Goal: Check status: Check status

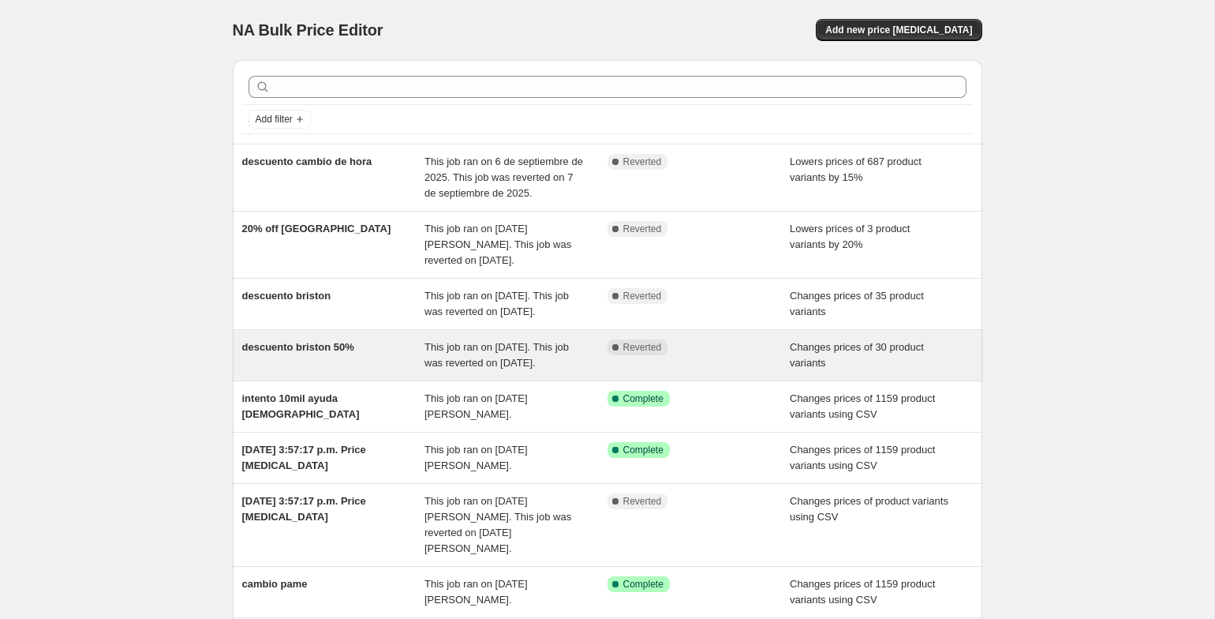
click at [484, 368] on span "This job ran on [DATE]. This job was reverted on [DATE]." at bounding box center [496, 355] width 144 height 28
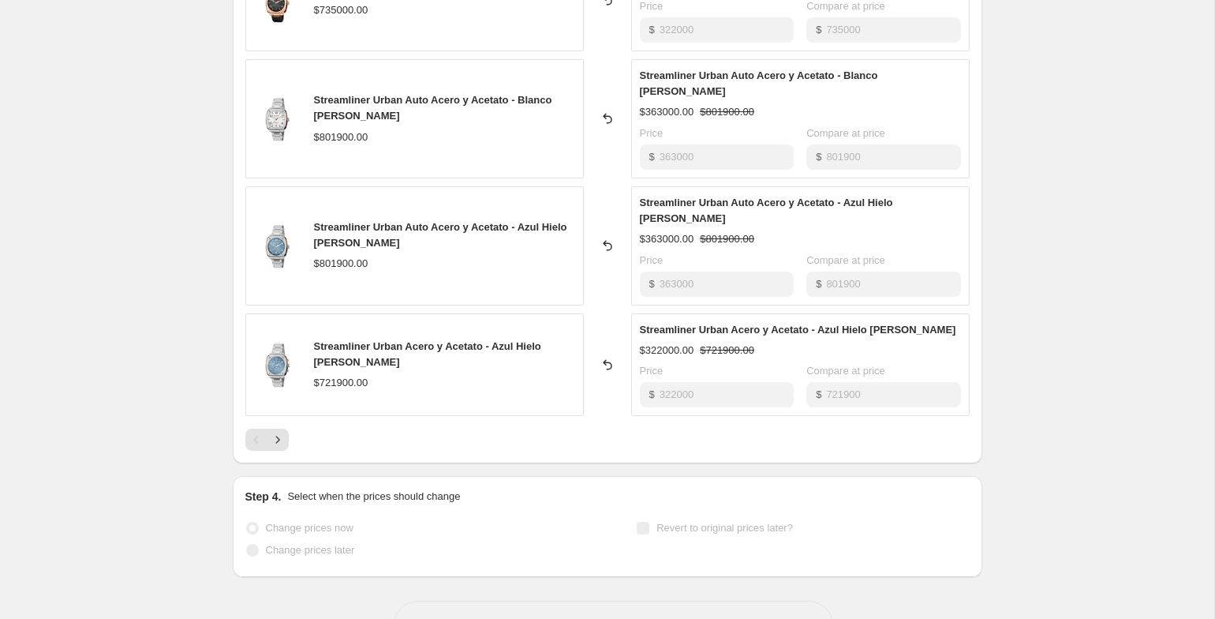
scroll to position [849, 0]
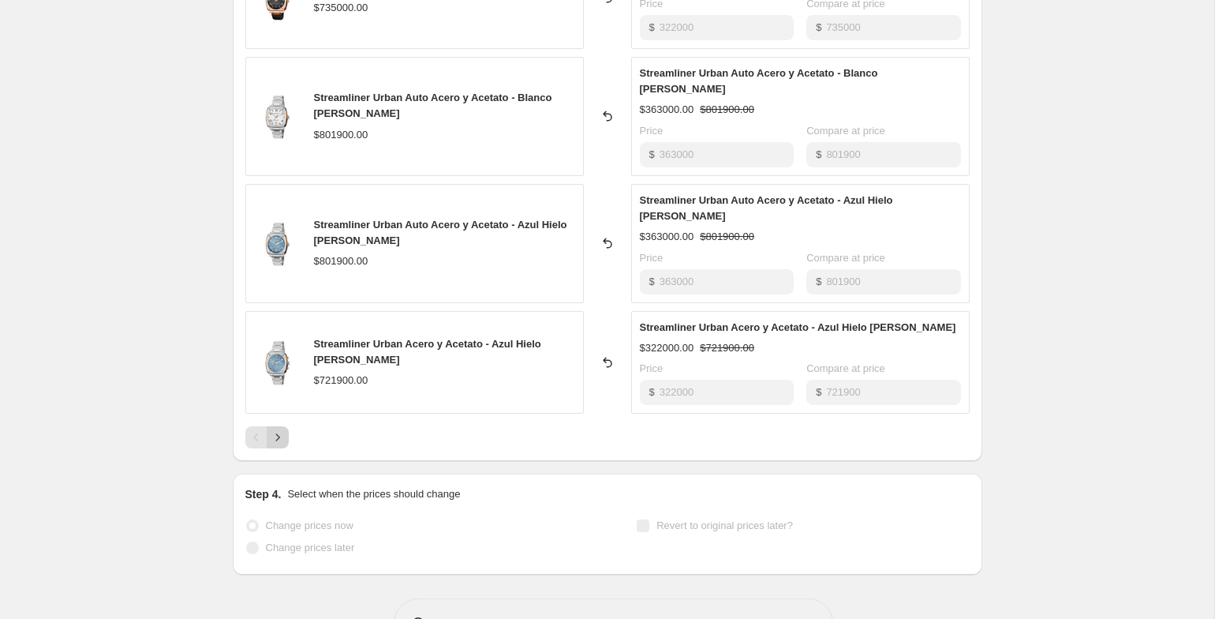
click at [279, 435] on icon "Next" at bounding box center [278, 437] width 16 height 16
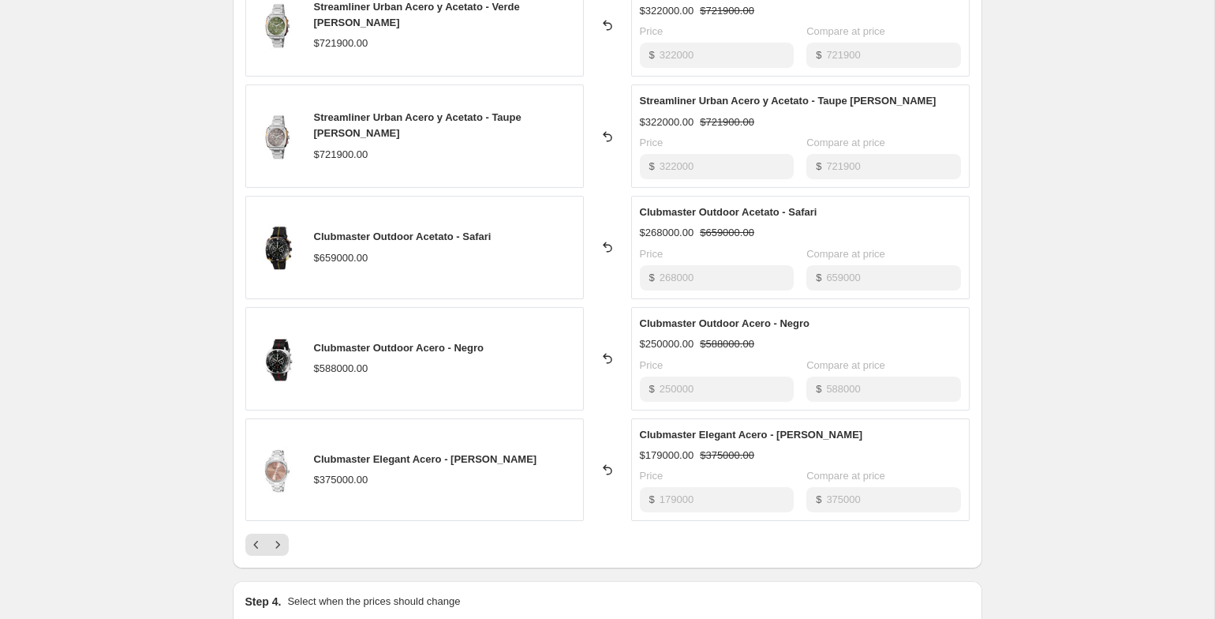
scroll to position [694, 0]
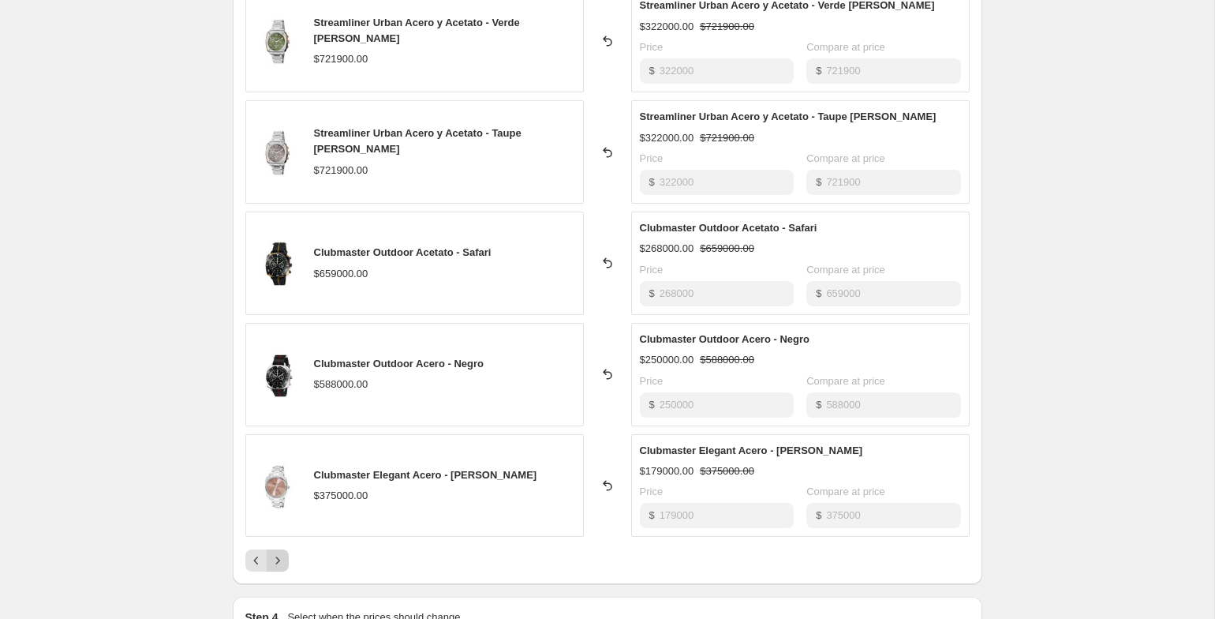
click at [282, 551] on button "Next" at bounding box center [278, 560] width 22 height 22
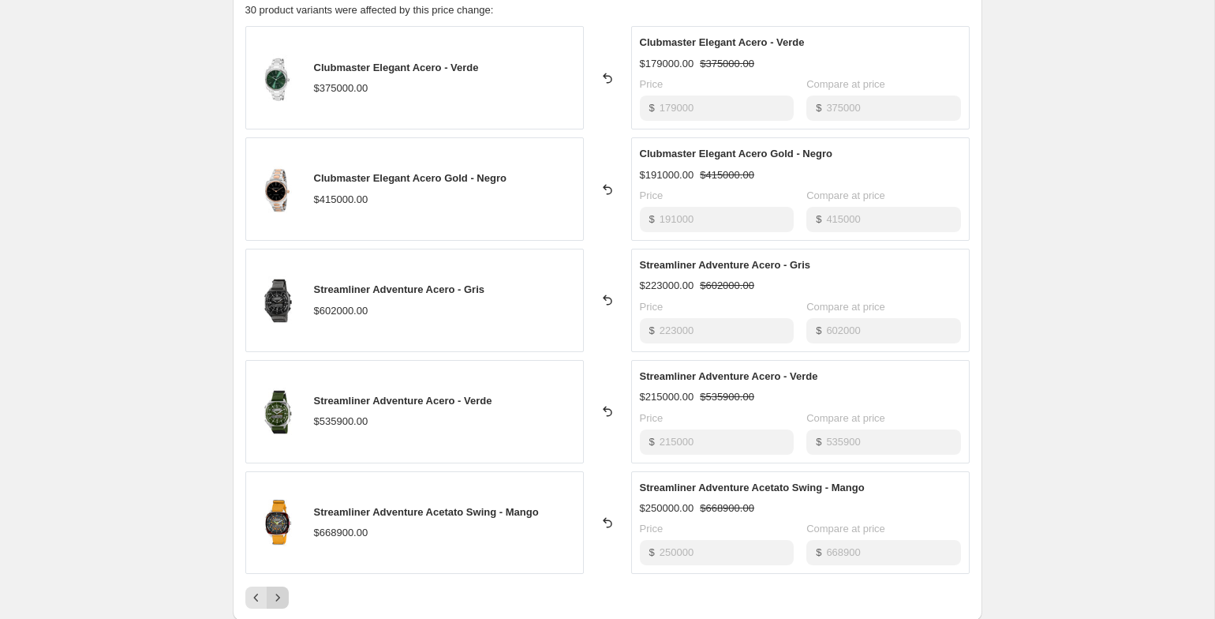
scroll to position [857, 0]
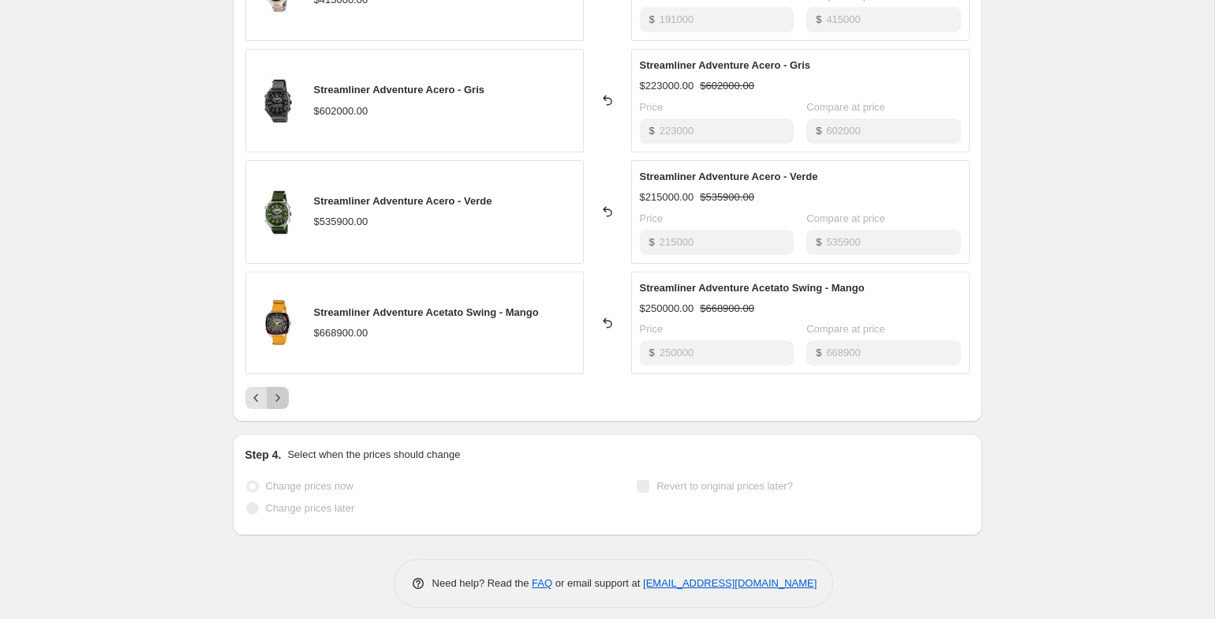
click at [282, 394] on icon "Next" at bounding box center [278, 398] width 16 height 16
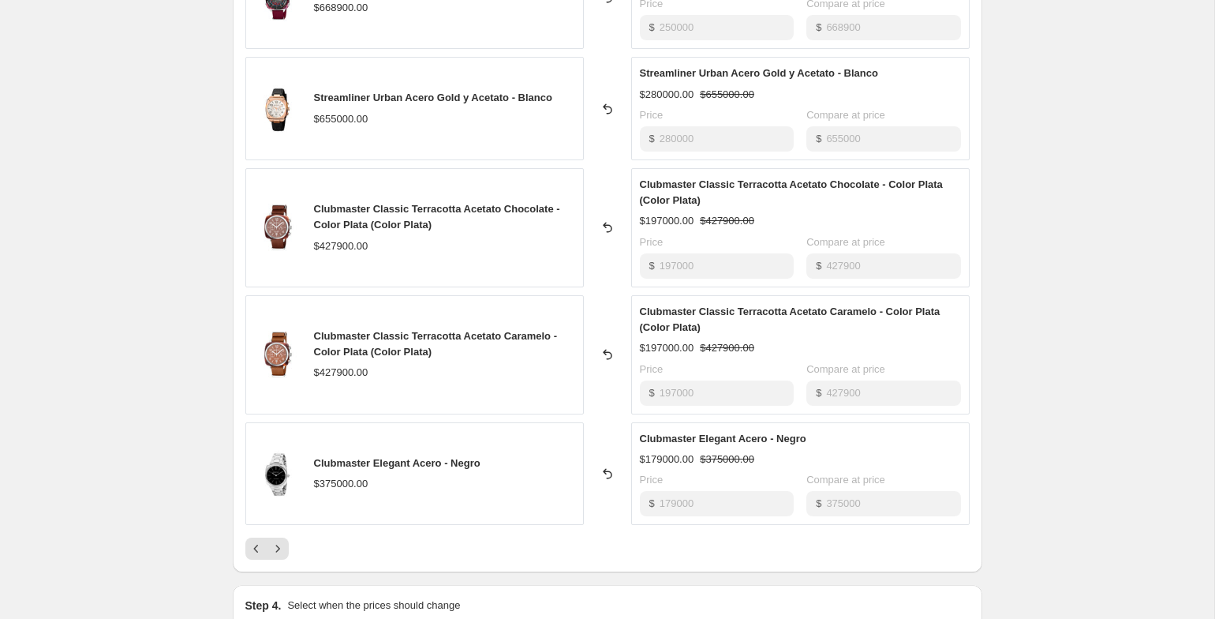
scroll to position [738, 0]
click at [278, 555] on icon "Next" at bounding box center [278, 548] width 16 height 16
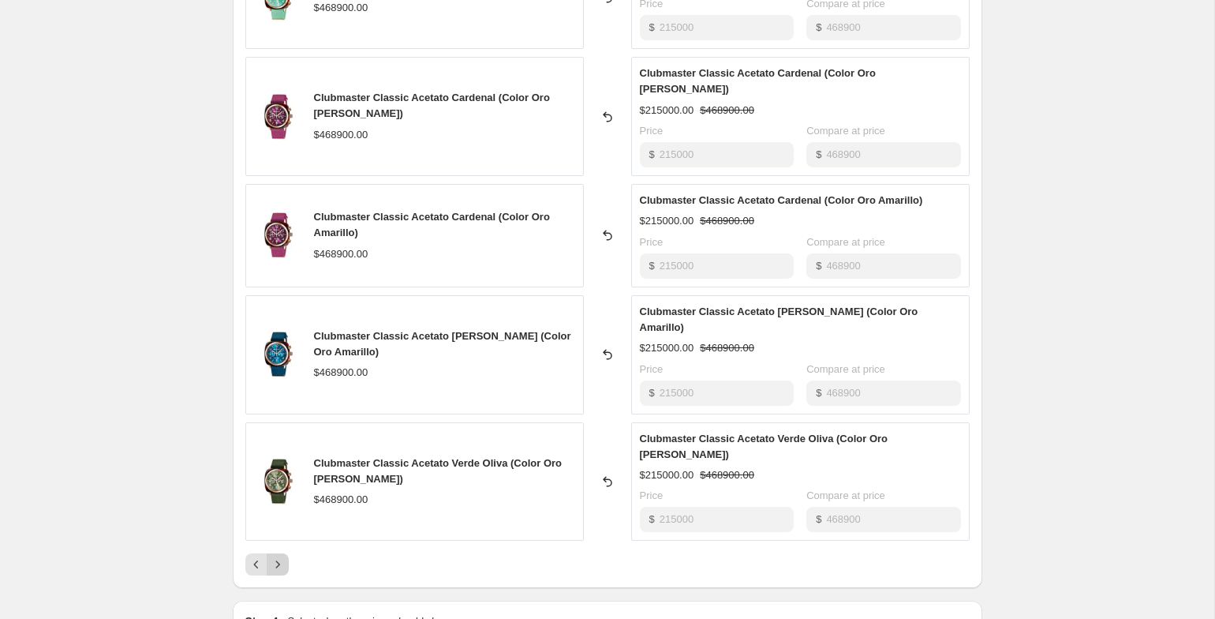
click at [279, 561] on icon "Next" at bounding box center [277, 564] width 4 height 7
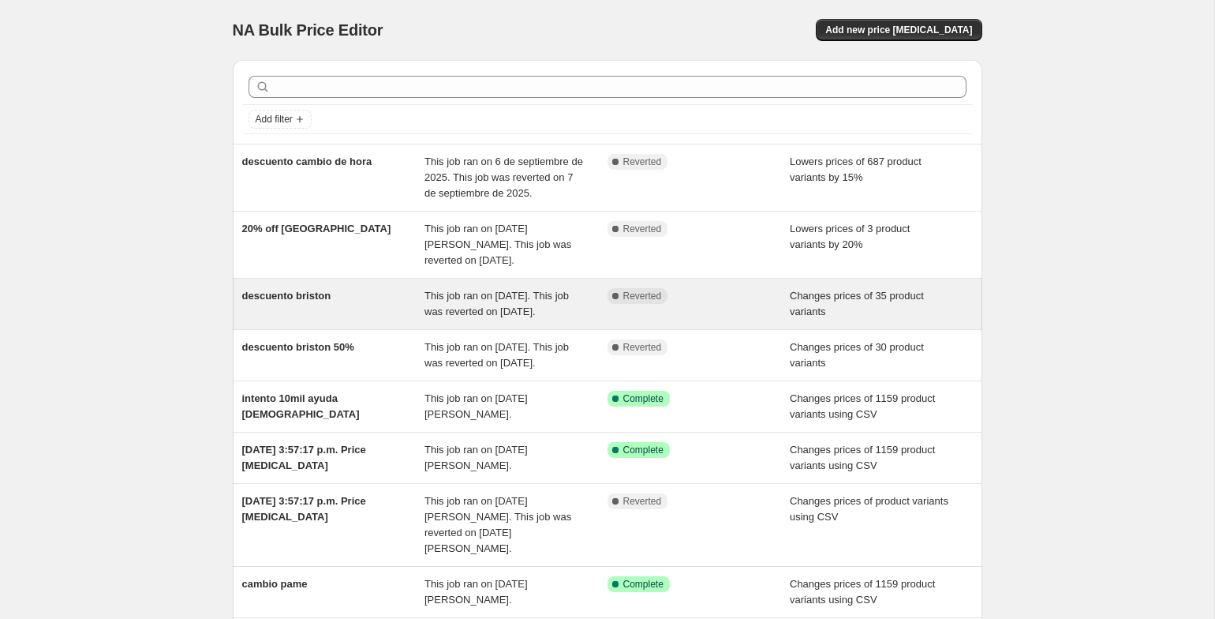
click at [312, 291] on span "descuento briston" at bounding box center [286, 296] width 89 height 12
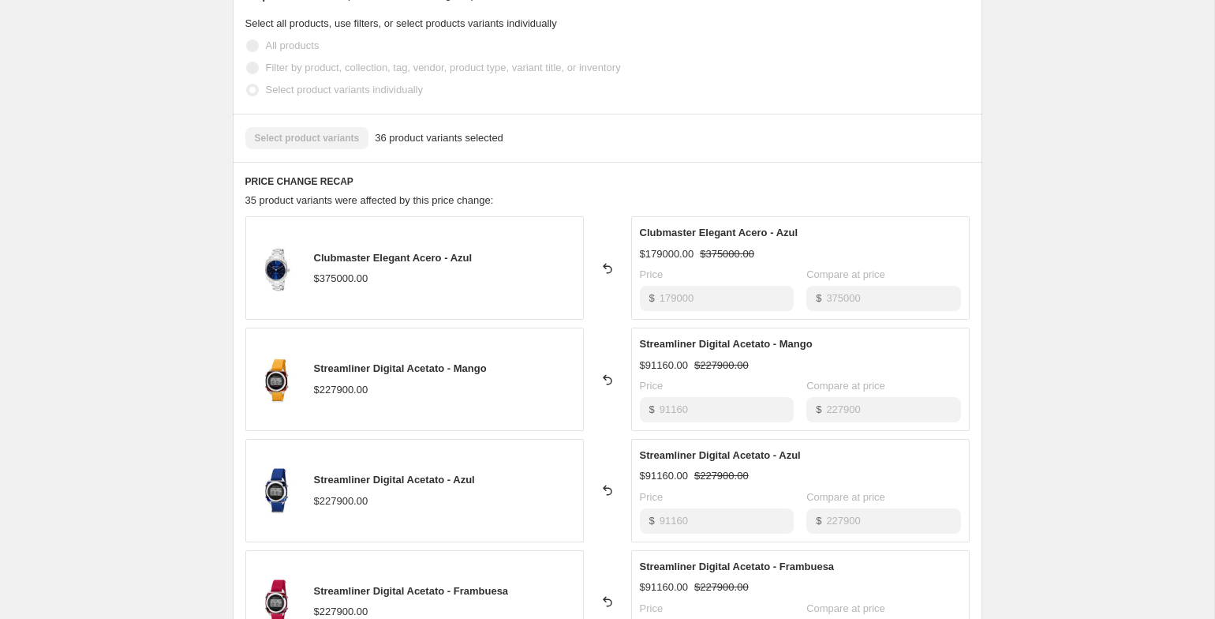
scroll to position [650, 0]
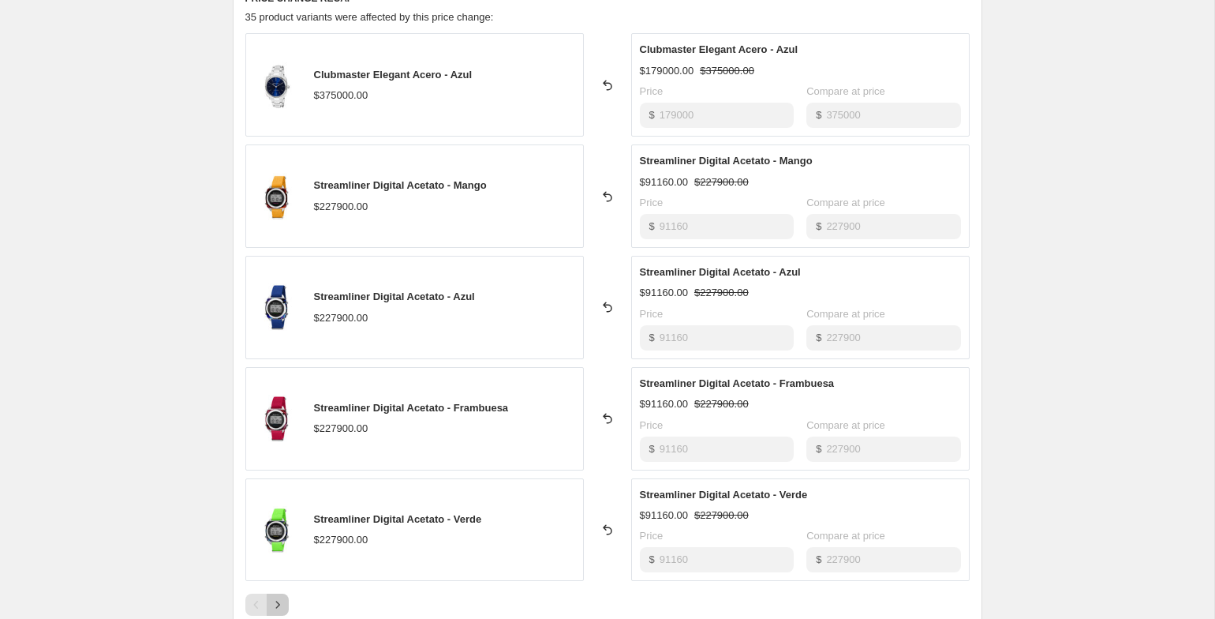
click at [279, 600] on icon "Next" at bounding box center [278, 604] width 16 height 16
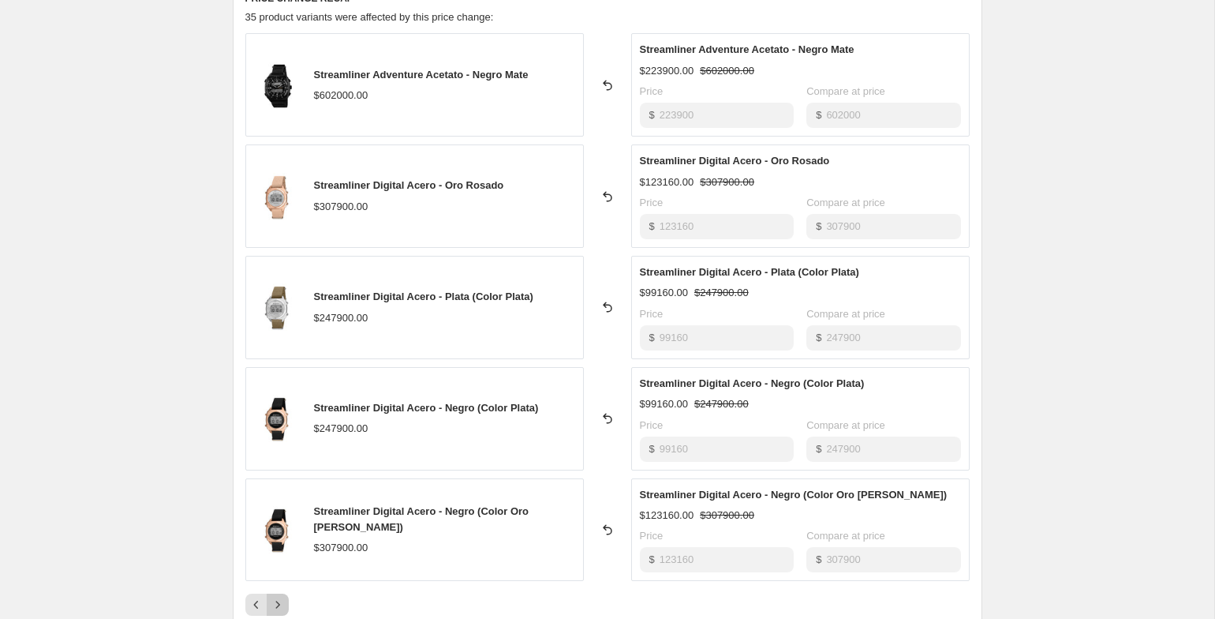
click at [279, 600] on icon "Next" at bounding box center [278, 604] width 16 height 16
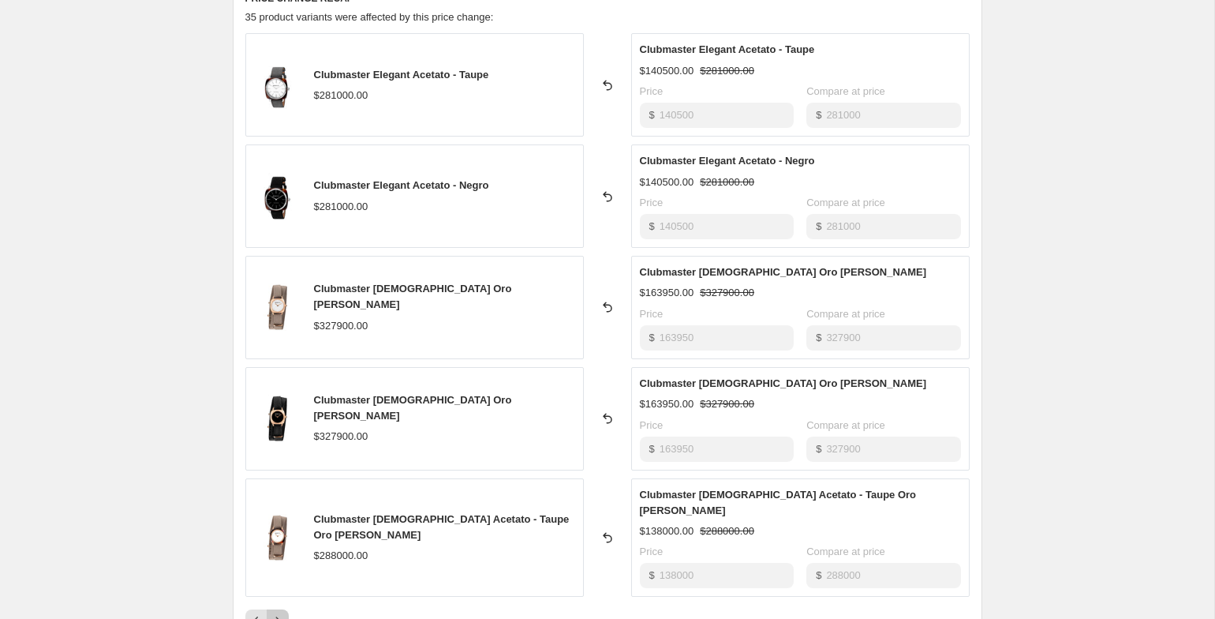
click at [279, 612] on icon "Next" at bounding box center [278, 620] width 16 height 16
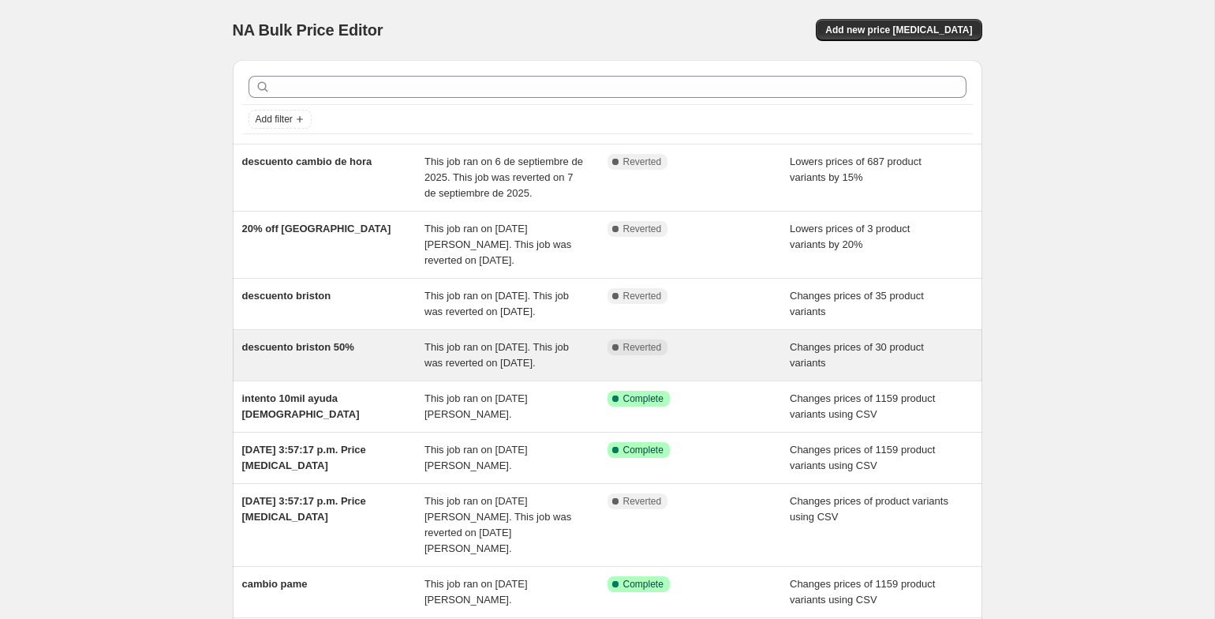
click at [346, 371] on div "descuento briston 50%" at bounding box center [333, 355] width 183 height 32
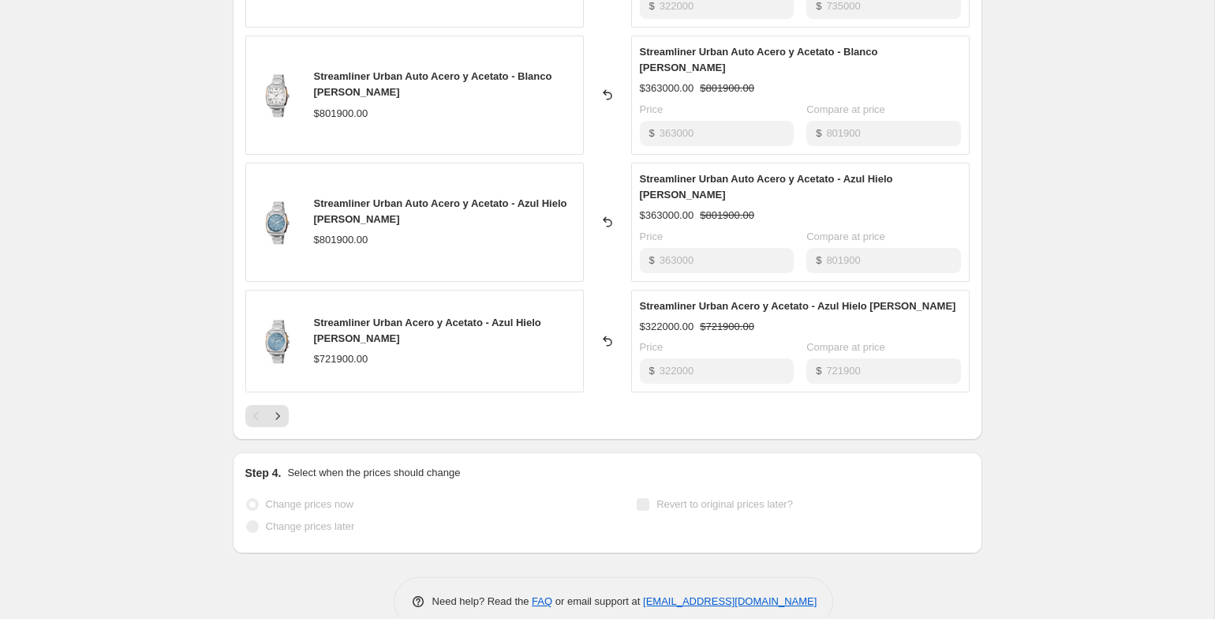
scroll to position [901, 0]
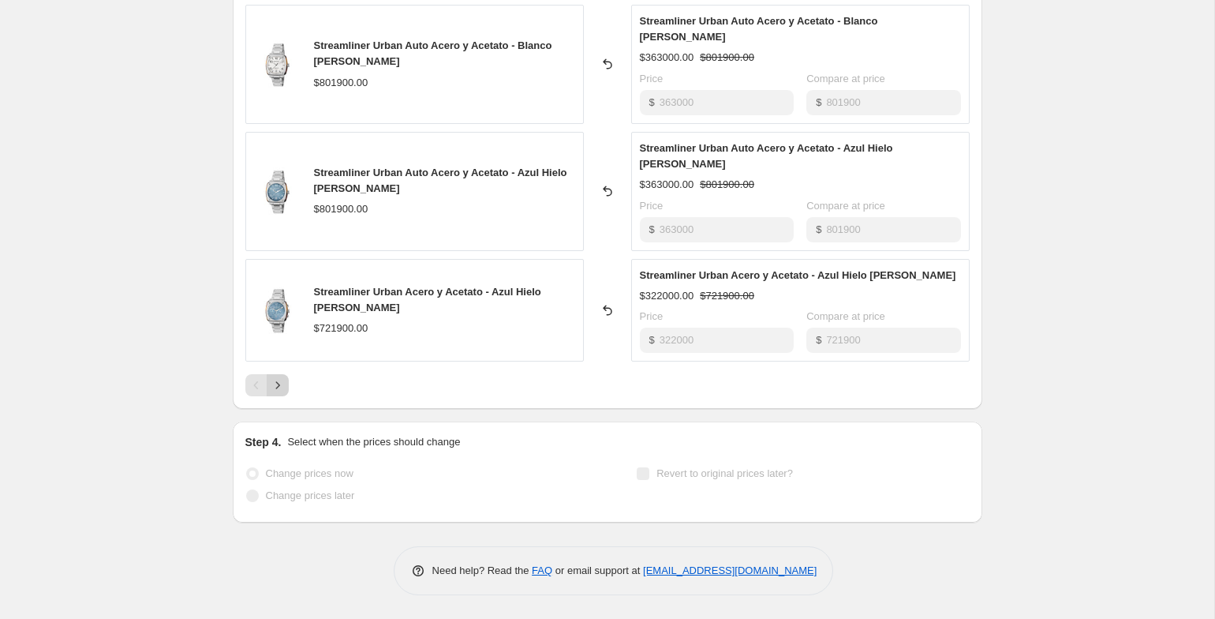
click at [271, 383] on icon "Next" at bounding box center [278, 385] width 16 height 16
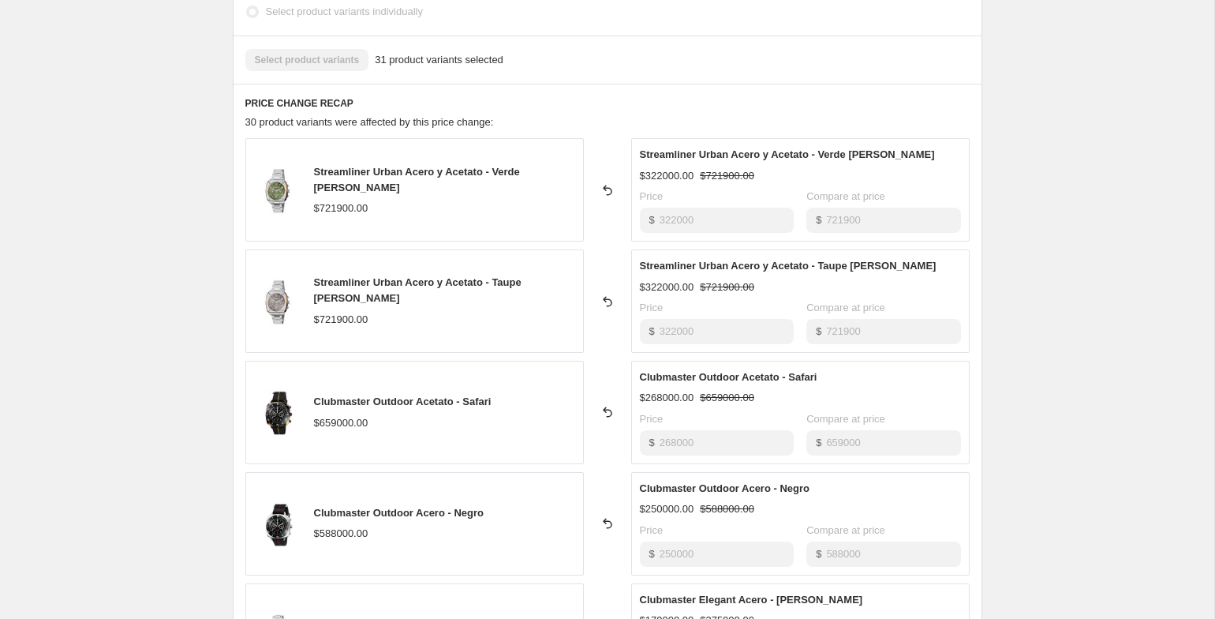
scroll to position [545, 0]
